Goal: Task Accomplishment & Management: Manage account settings

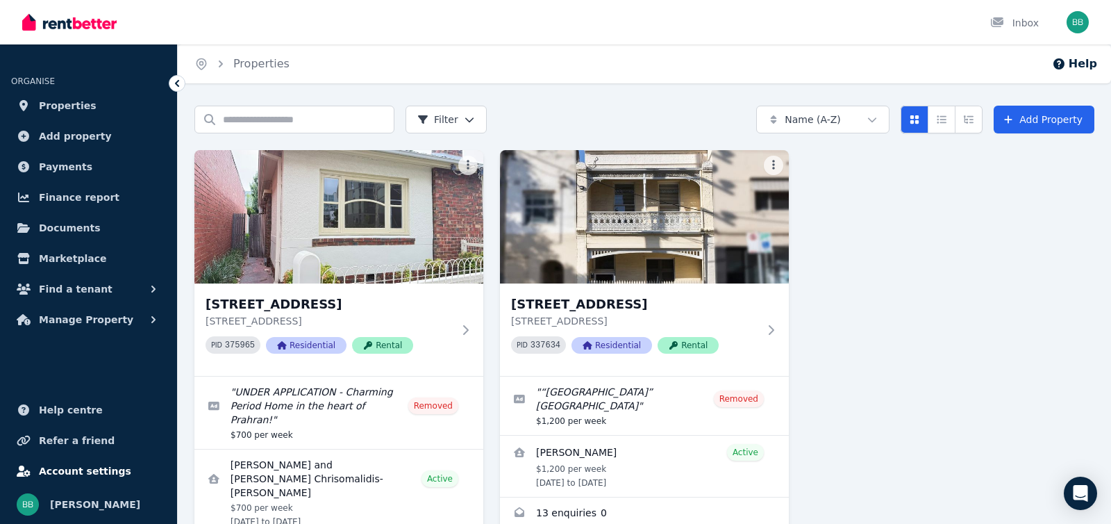
click at [78, 467] on span "Account settings" at bounding box center [85, 471] width 92 height 17
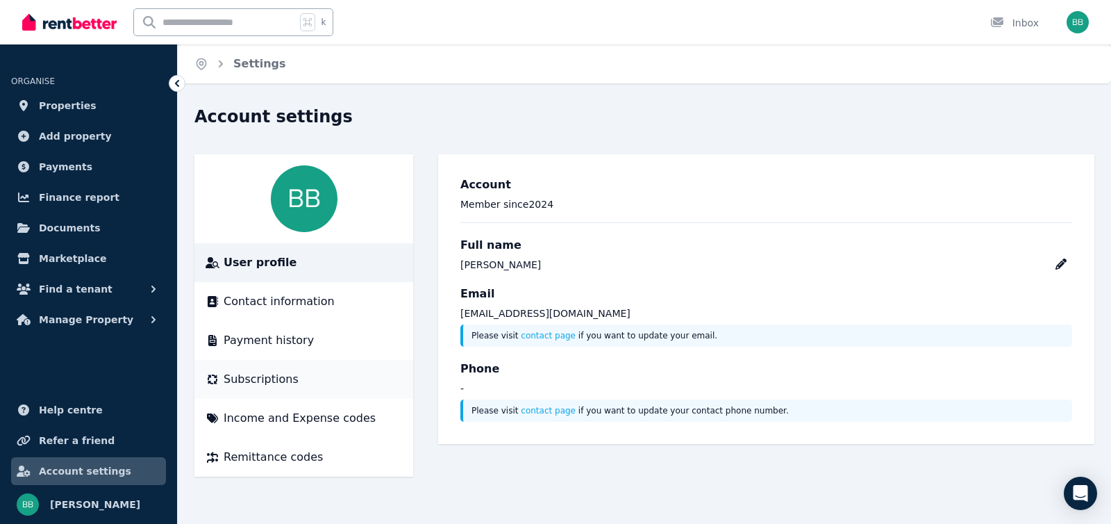
click at [265, 385] on span "Subscriptions" at bounding box center [261, 379] width 75 height 17
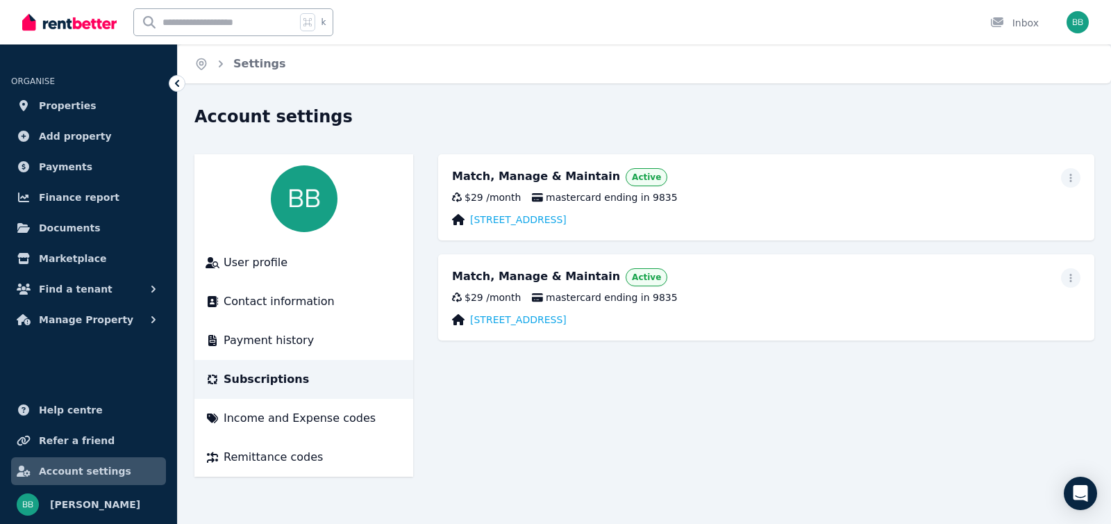
click at [632, 180] on span "Active" at bounding box center [646, 177] width 29 height 11
click at [1075, 177] on icon "button" at bounding box center [1071, 178] width 11 height 10
drag, startPoint x: 763, startPoint y: 210, endPoint x: 733, endPoint y: 213, distance: 30.7
click at [762, 209] on div "Match, Manage & Maintain Active Update payment method Cancel plan $29 / month m…" at bounding box center [766, 197] width 656 height 86
